Goal: Task Accomplishment & Management: Complete application form

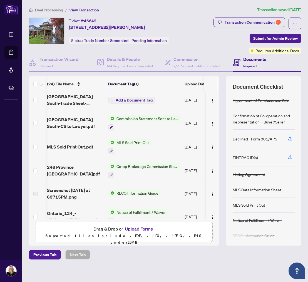
scroll to position [130, 1]
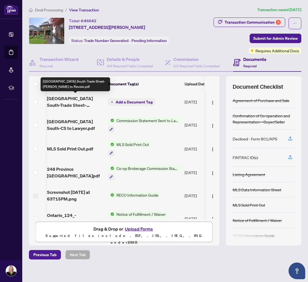
click at [69, 101] on span "[GEOGRAPHIC_DATA] South-Trade Sheet-[PERSON_NAME] to Review.pdf" at bounding box center [75, 101] width 57 height 13
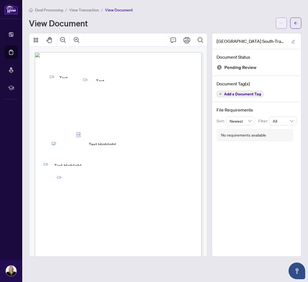
click at [280, 25] on span "button" at bounding box center [281, 23] width 4 height 9
click at [255, 33] on span "Download" at bounding box center [261, 35] width 42 height 6
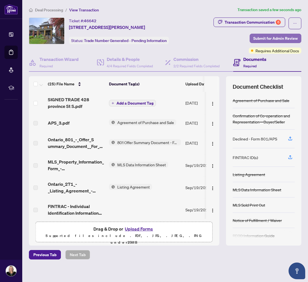
click at [262, 38] on span "Submit for Admin Review" at bounding box center [275, 38] width 44 height 9
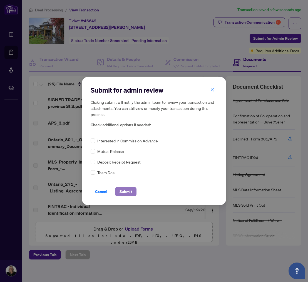
click at [127, 191] on span "Submit" at bounding box center [125, 191] width 12 height 9
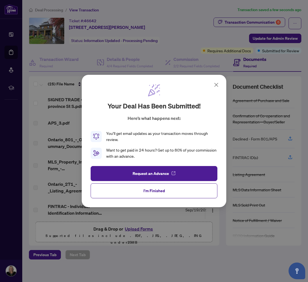
click at [215, 84] on icon at bounding box center [216, 84] width 7 height 7
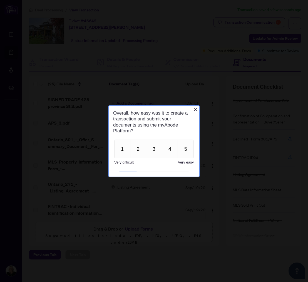
click at [197, 106] on div "Overall, how easy was it to create a transaction and submit your documents usin…" at bounding box center [154, 121] width 91 height 32
click at [193, 109] on icon "Close button" at bounding box center [195, 109] width 4 height 4
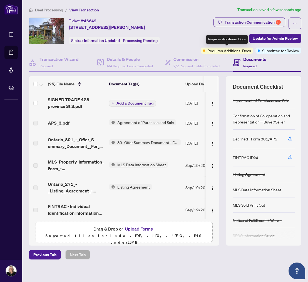
click at [218, 43] on div "Requires Additional Docs" at bounding box center [227, 39] width 42 height 9
click at [223, 51] on span "Requires Additional Docs" at bounding box center [229, 50] width 44 height 6
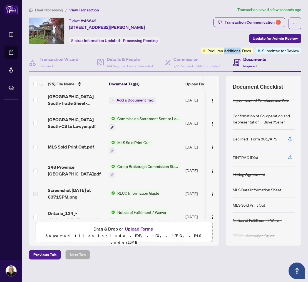
scroll to position [154, 0]
